Goal: Task Accomplishment & Management: Manage account settings

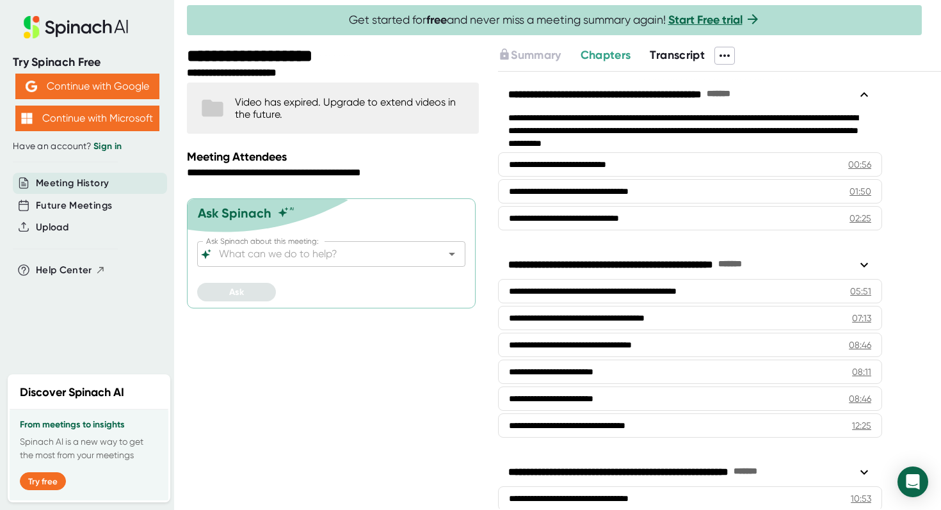
click at [63, 28] on icon at bounding box center [61, 30] width 10 height 13
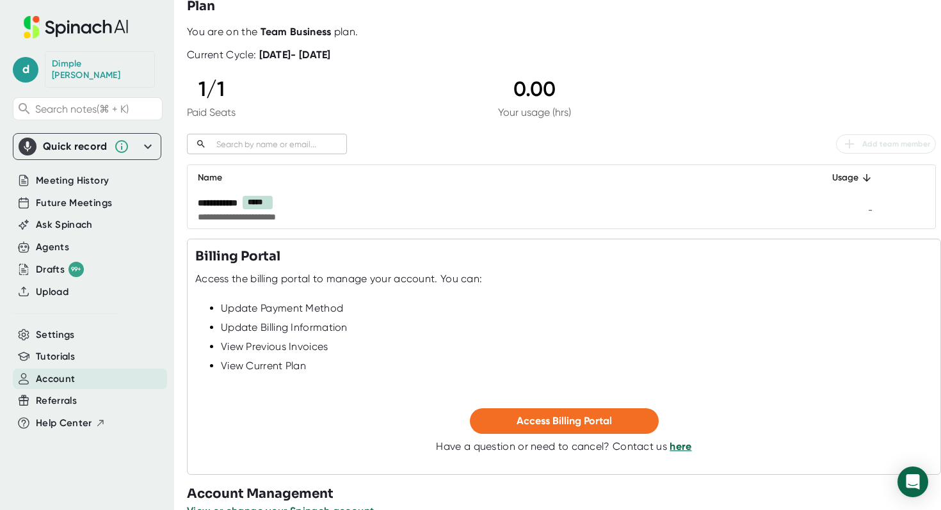
scroll to position [85, 0]
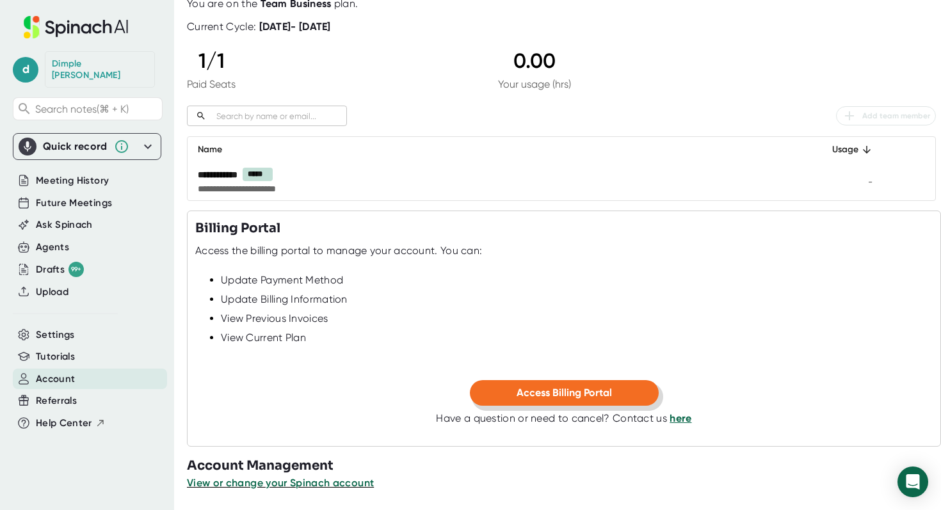
click at [540, 404] on button "Access Billing Portal" at bounding box center [564, 393] width 189 height 26
